Goal: Information Seeking & Learning: Understand process/instructions

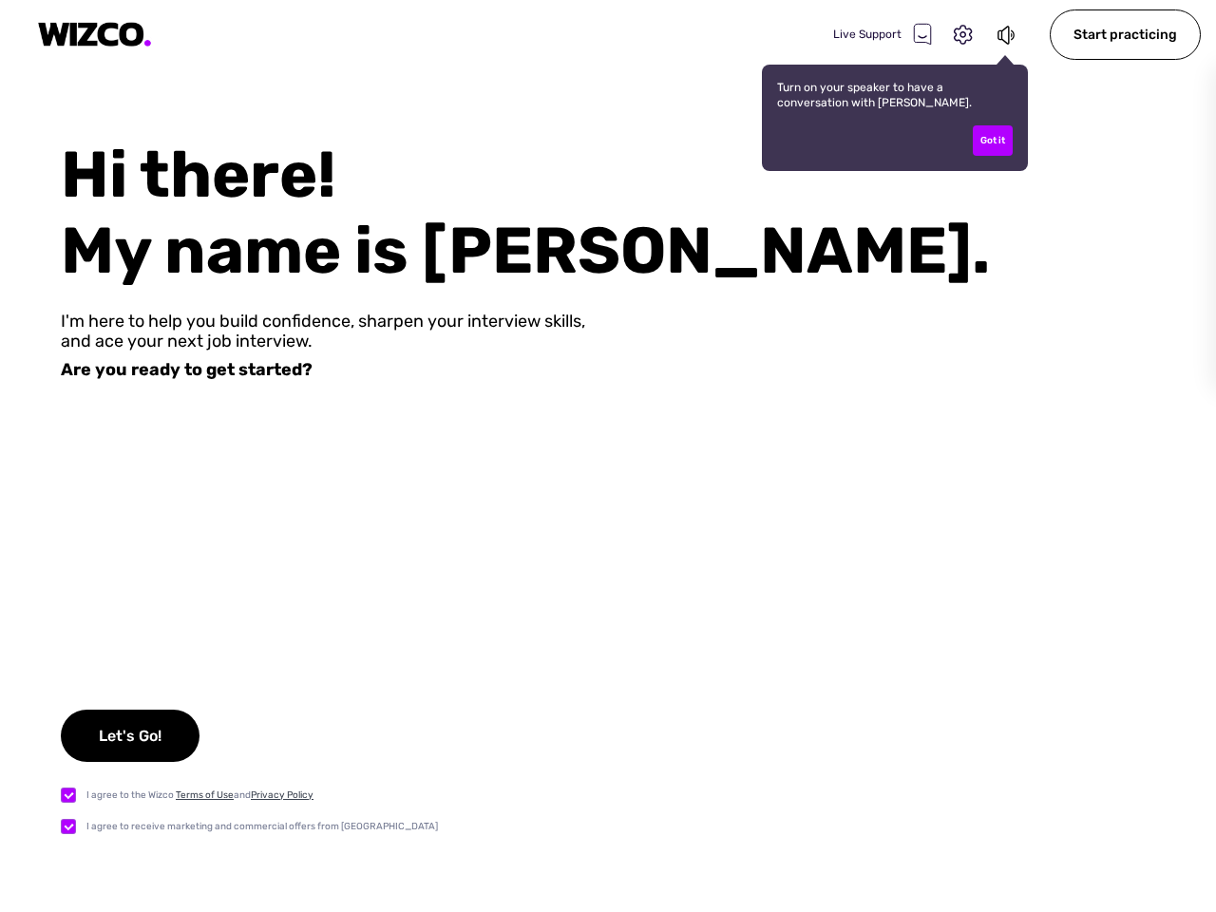
click at [883, 34] on div "Live Support" at bounding box center [882, 34] width 99 height 23
click at [963, 35] on icon at bounding box center [963, 35] width 25 height 25
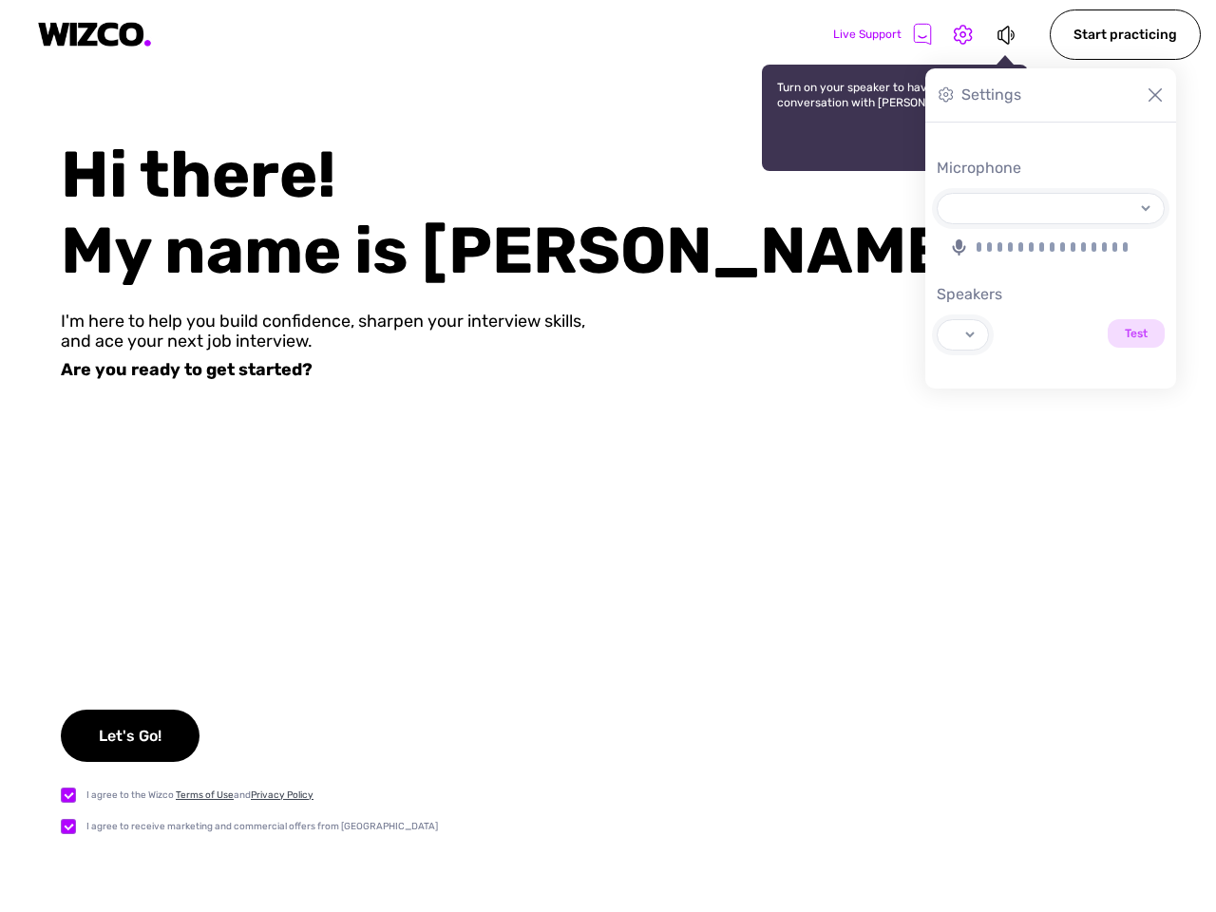
click at [1007, 34] on icon at bounding box center [1007, 35] width 21 height 23
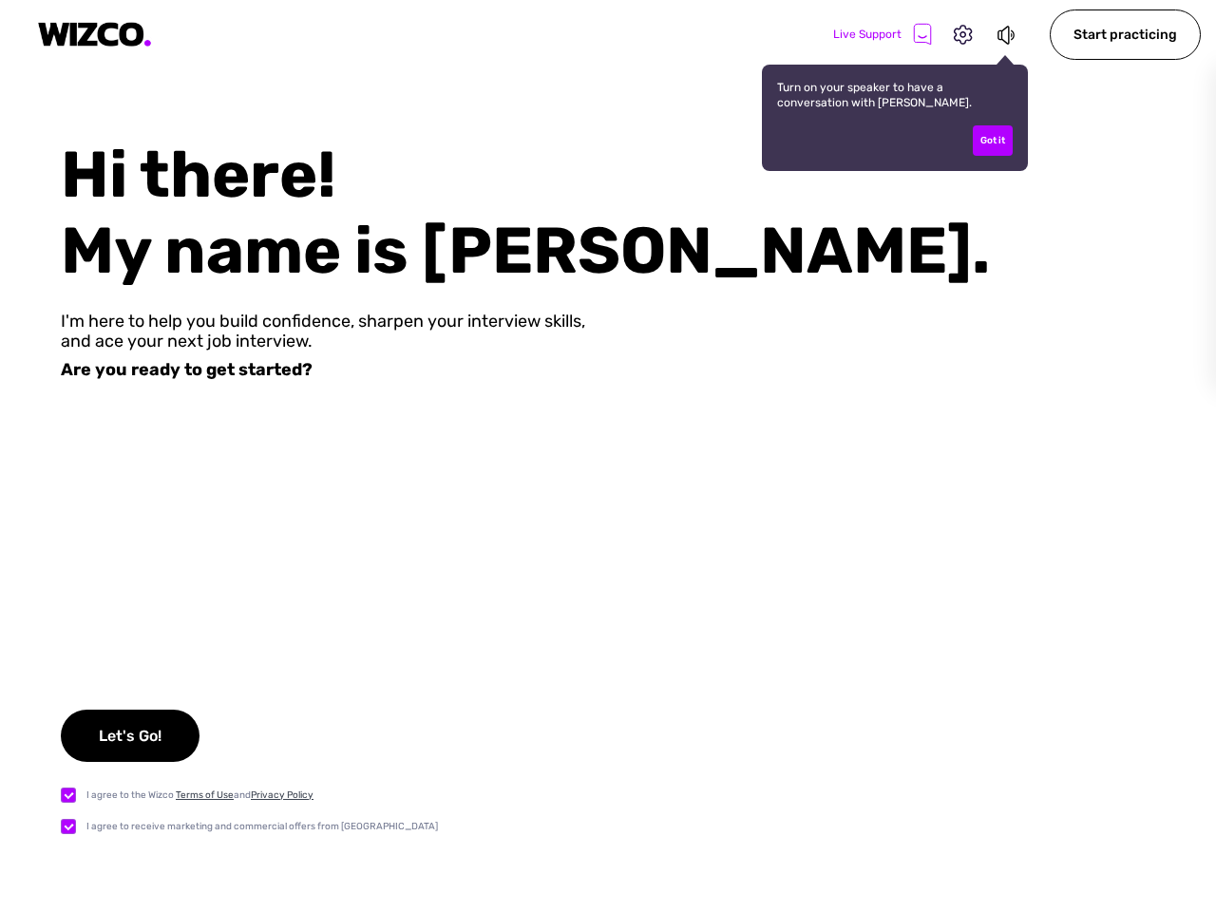
click at [993, 141] on div "Got it" at bounding box center [993, 140] width 40 height 30
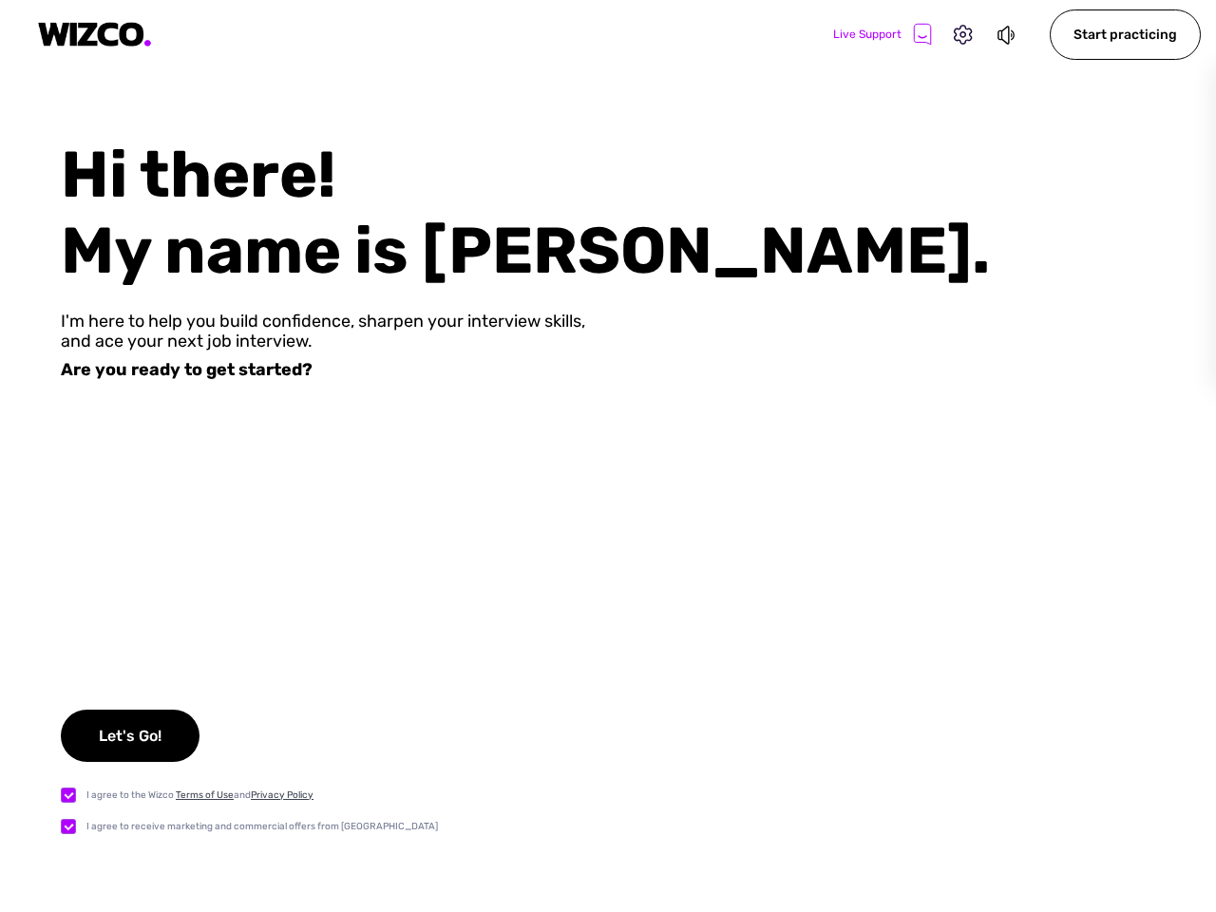
click at [1125, 34] on div "Start practicing" at bounding box center [1125, 35] width 151 height 50
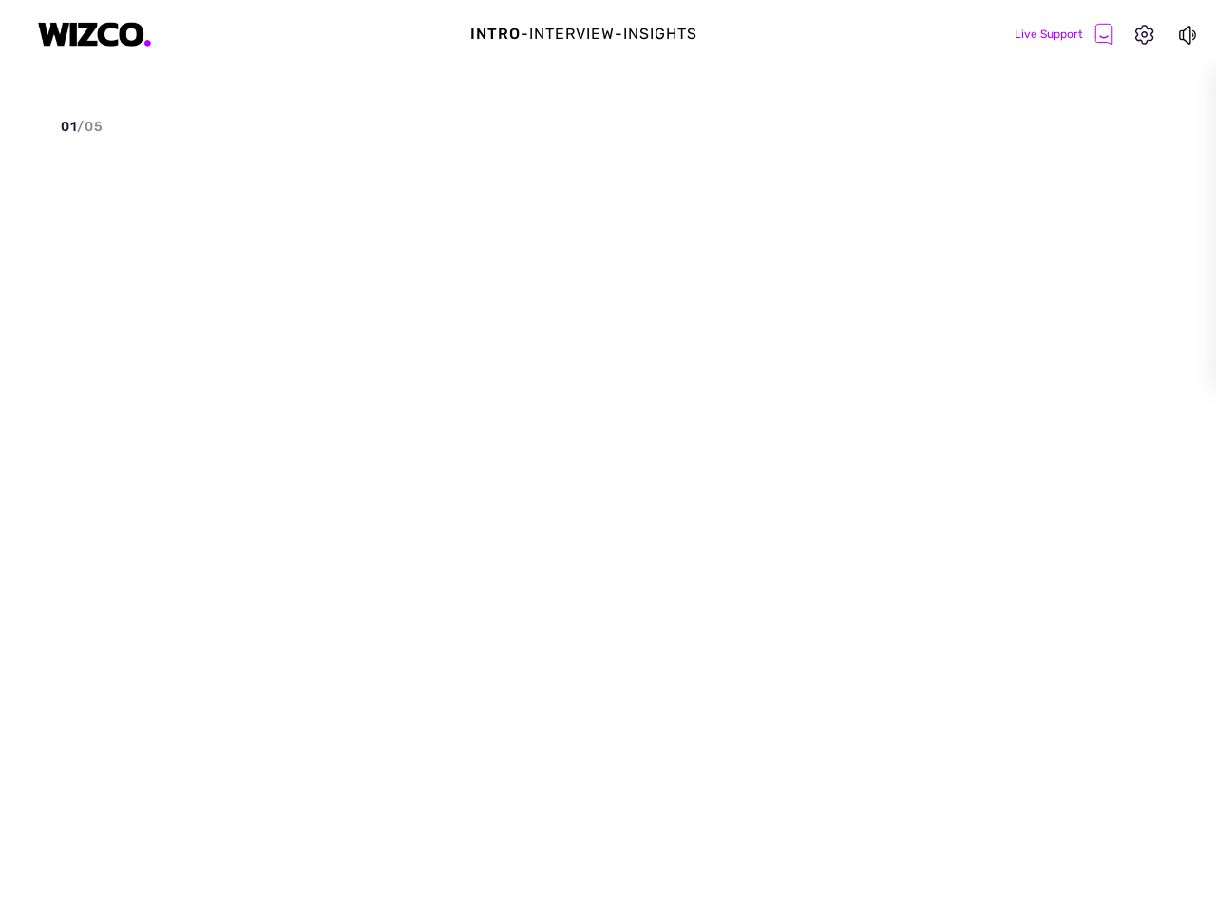
click at [130, 735] on div "Intro - Interview - Insights Live Support 01 / 05 Settings Microphone Speakers …" at bounding box center [608, 456] width 1216 height 912
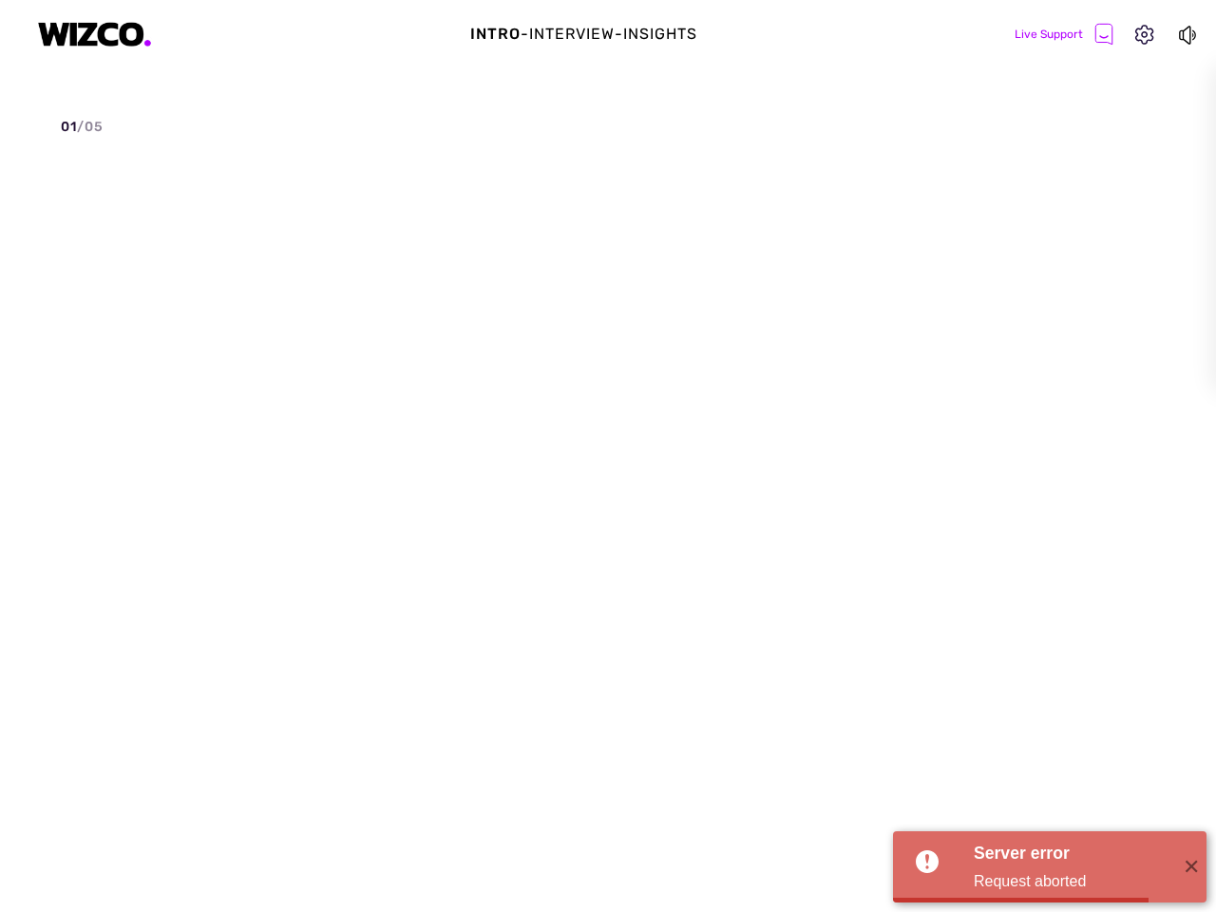
click at [73, 794] on div "Intro - Interview - Insights Live Support 01 / 05 Settings Microphone Speakers …" at bounding box center [608, 456] width 1216 height 912
click at [73, 826] on div "Intro - Interview - Insights Live Support 01 / 05 I'd Settings Microphone Speak…" at bounding box center [608, 456] width 1216 height 912
